Goal: Navigation & Orientation: Find specific page/section

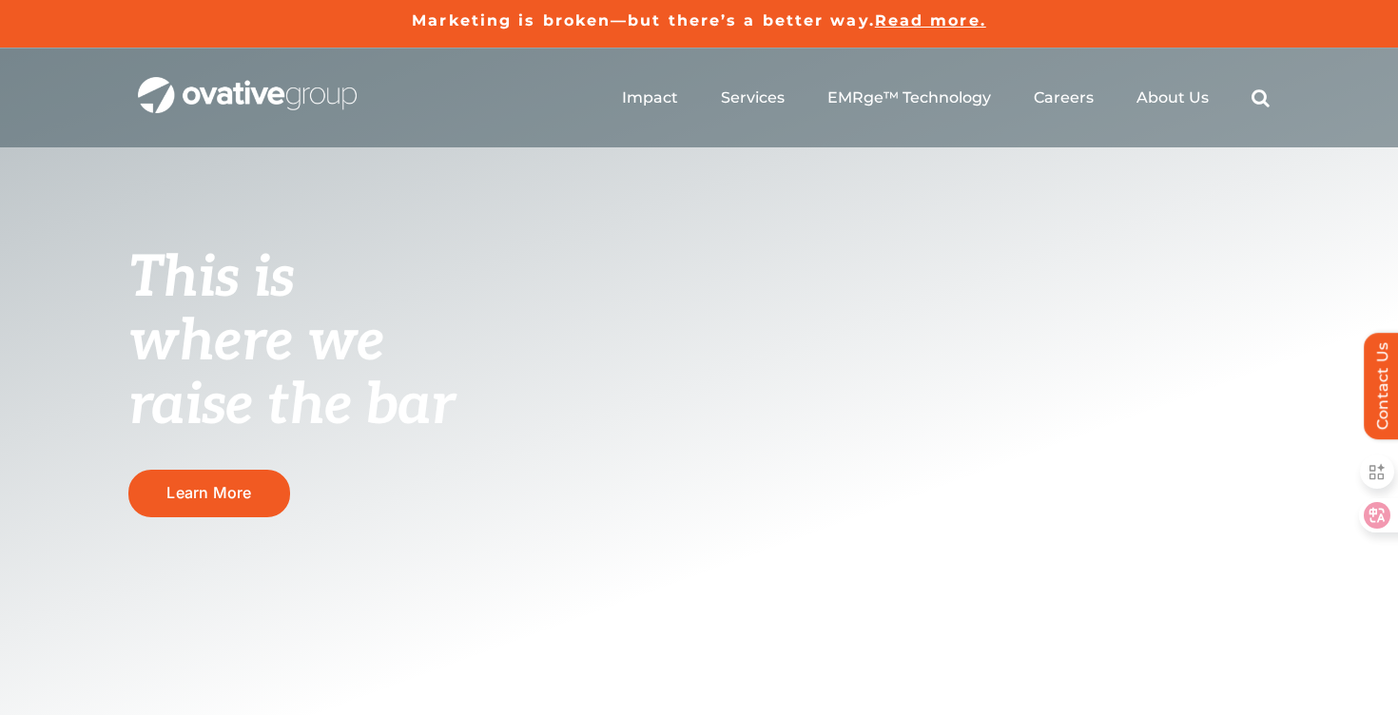
click at [927, 23] on span "Read more." at bounding box center [930, 20] width 111 height 18
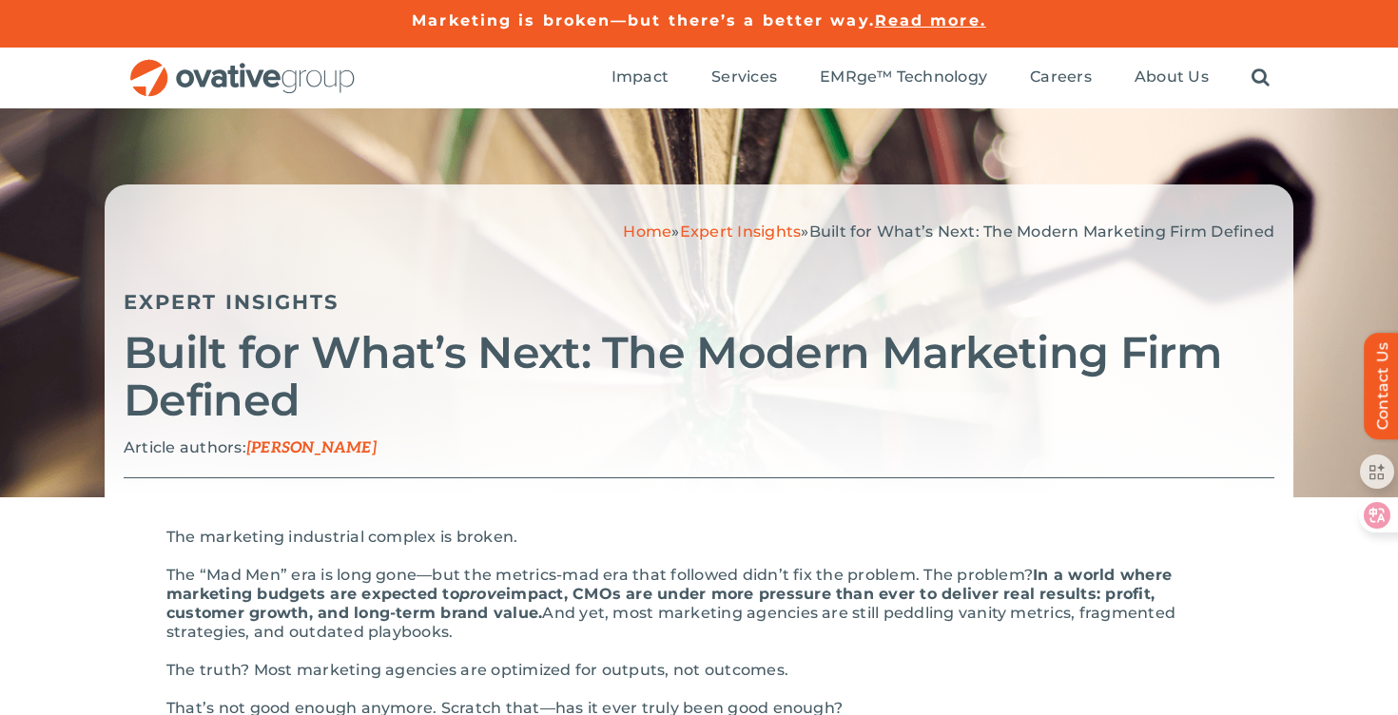
click at [288, 73] on img "OG_Full_horizontal_RGB" at bounding box center [242, 78] width 228 height 39
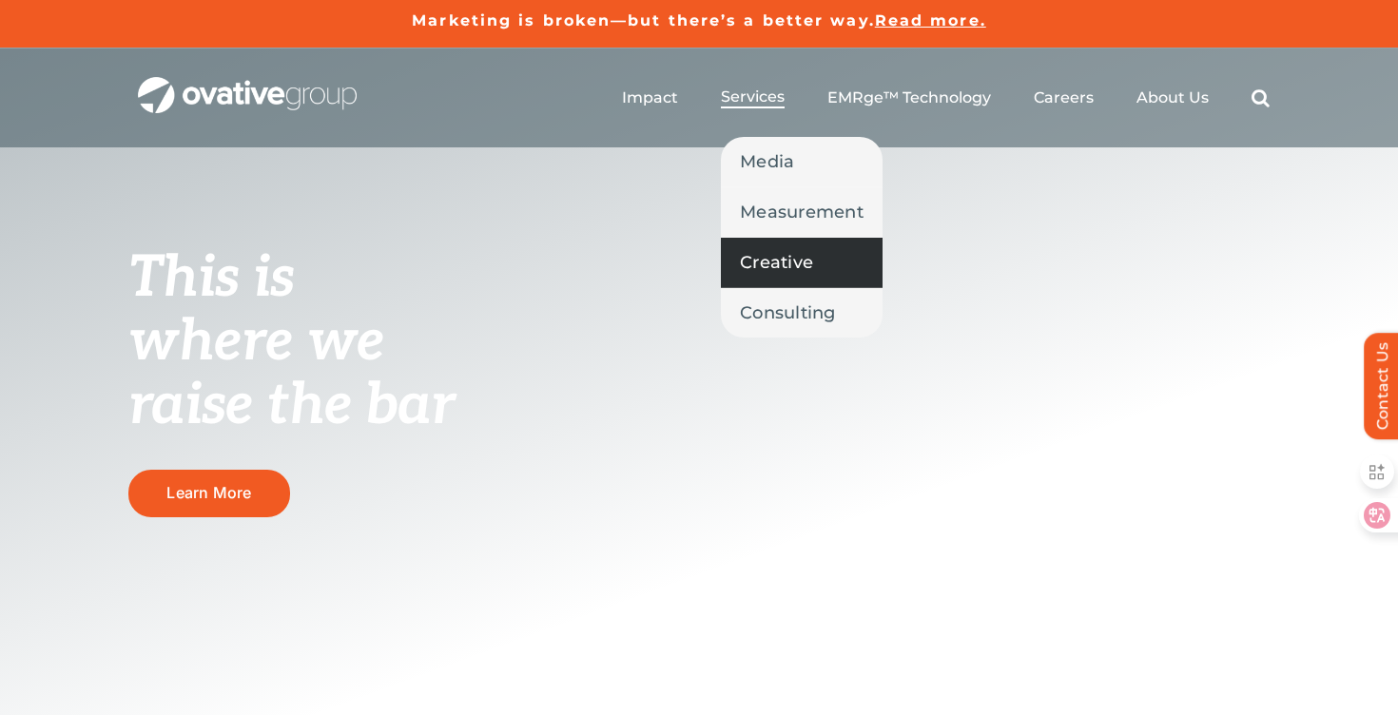
click at [795, 260] on span "Creative" at bounding box center [776, 262] width 73 height 27
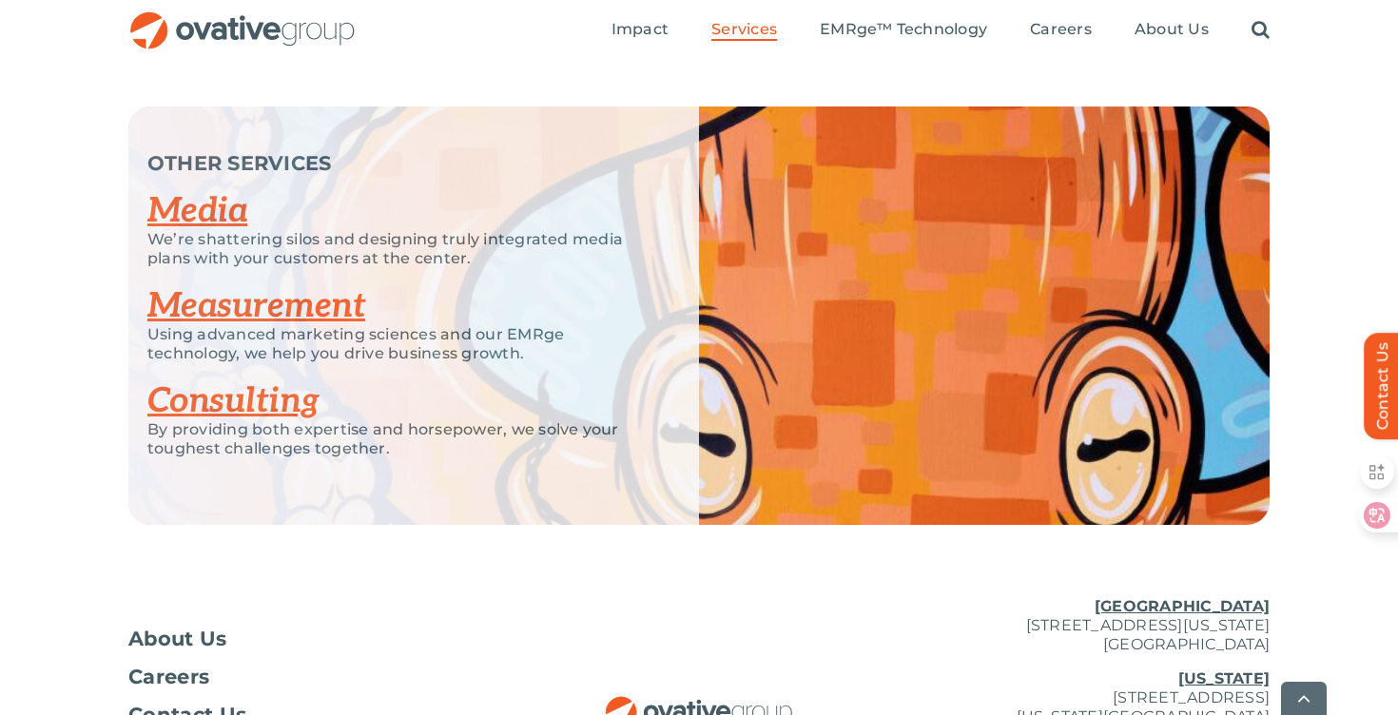
scroll to position [3073, 0]
